Goal: Check status: Check status

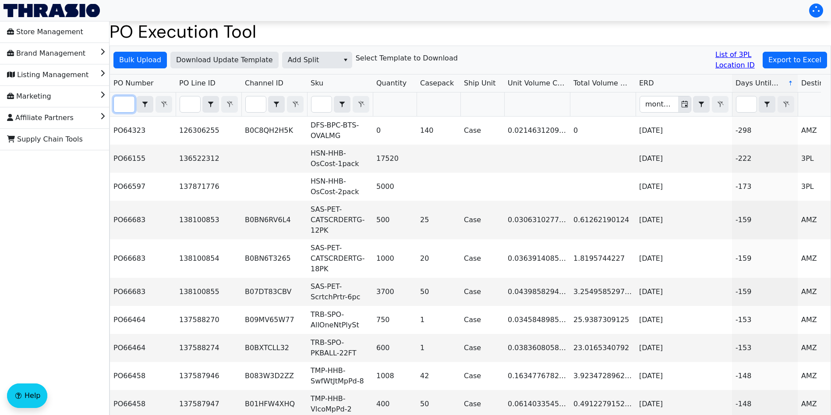
click at [124, 105] on input "Filter" at bounding box center [124, 104] width 21 height 16
paste input "PO67076"
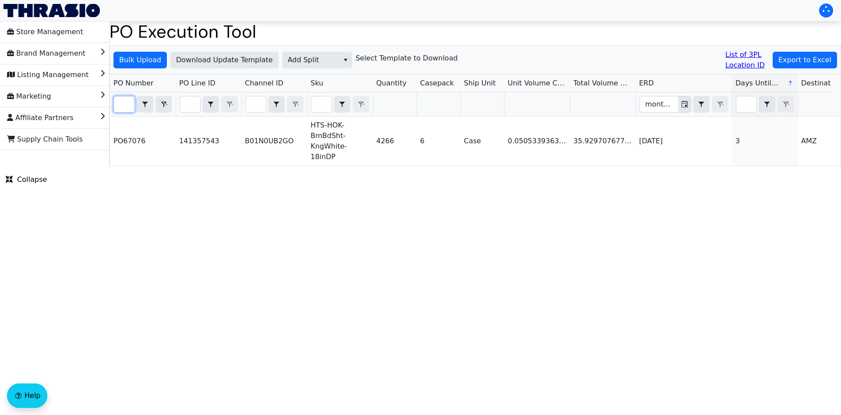
type input "PO67076"
click at [301, 54] on span "Add Split" at bounding box center [311, 60] width 57 height 16
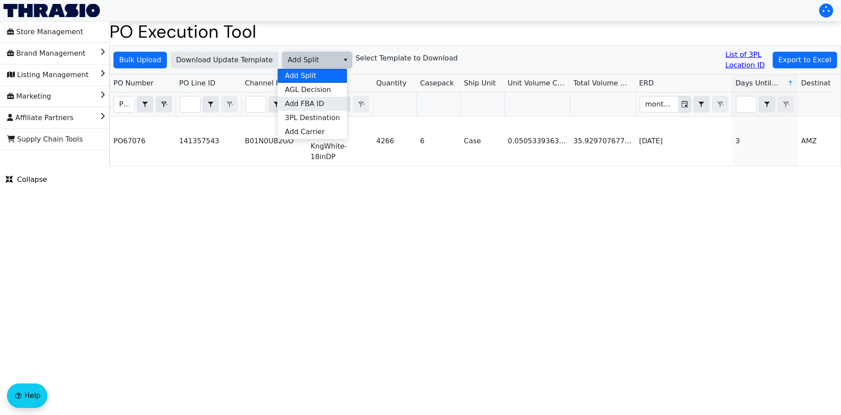
click at [325, 98] on li "Add FBA ID" at bounding box center [312, 104] width 69 height 14
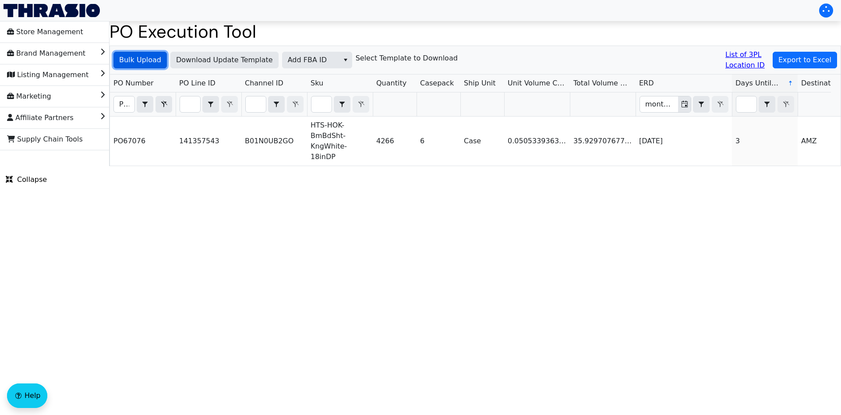
click at [147, 62] on span "Bulk Upload" at bounding box center [140, 60] width 42 height 11
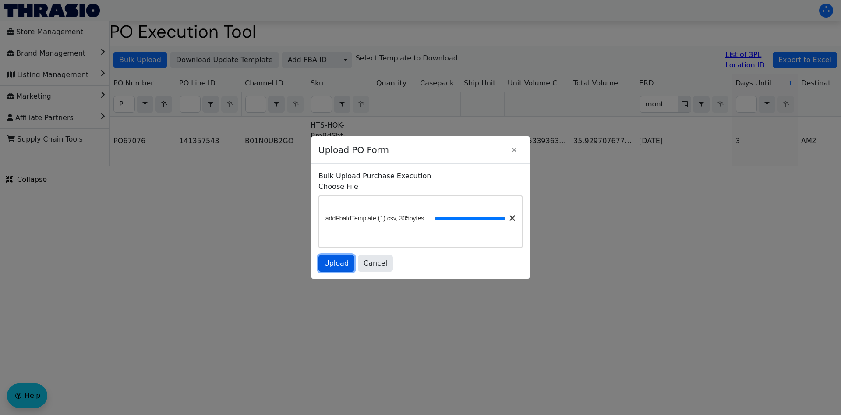
click at [337, 265] on span "Upload" at bounding box center [336, 263] width 25 height 11
